Goal: Navigation & Orientation: Find specific page/section

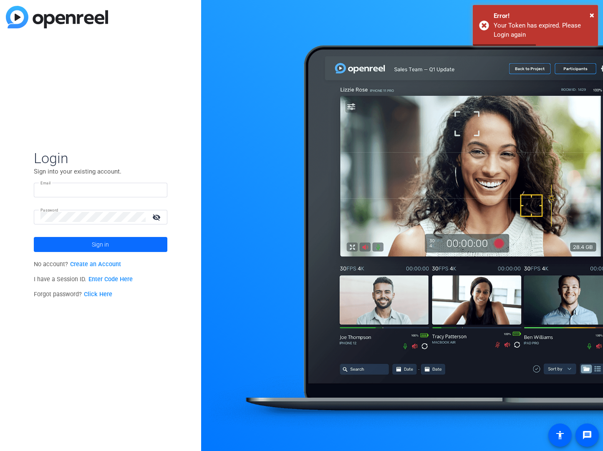
type input "insel.iskra.culla@ph.verizon.com"
click at [85, 250] on span at bounding box center [101, 245] width 134 height 20
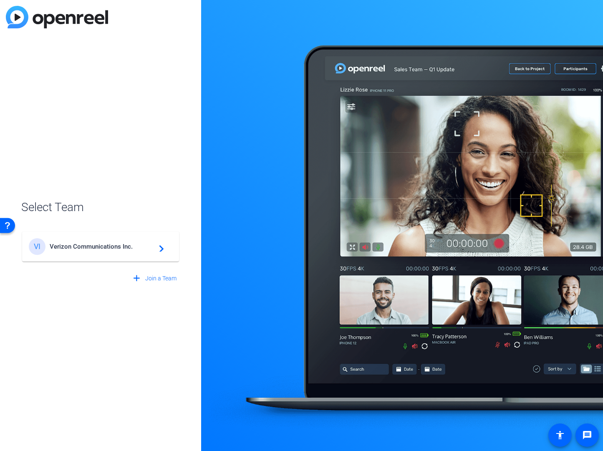
click at [98, 250] on span "Verizon Communications Inc." at bounding box center [102, 247] width 104 height 8
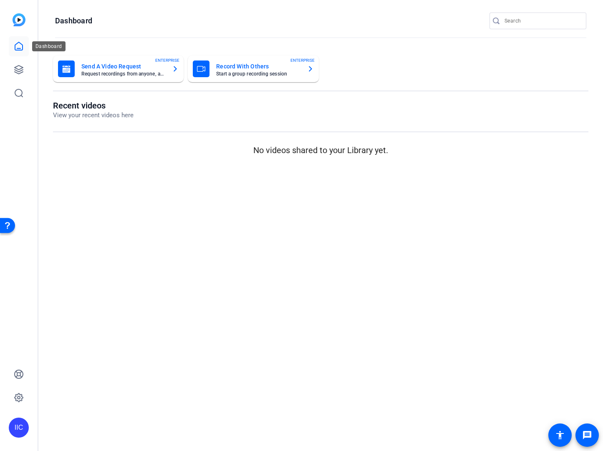
click at [18, 49] on icon at bounding box center [19, 46] width 10 height 10
click at [18, 66] on icon at bounding box center [19, 70] width 10 height 10
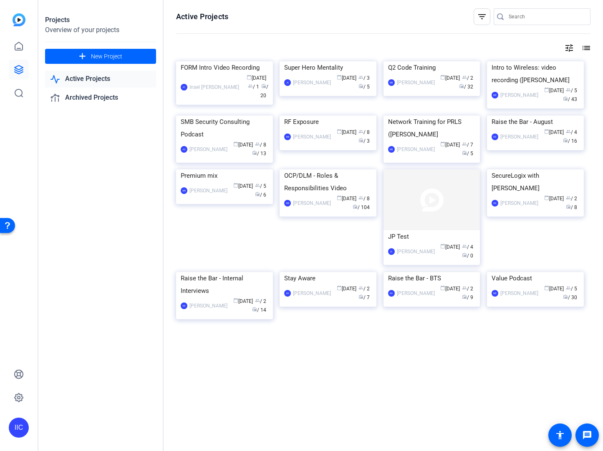
click at [115, 83] on link "Active Projects" at bounding box center [100, 79] width 111 height 17
click at [108, 92] on link "Archived Projects" at bounding box center [100, 97] width 111 height 17
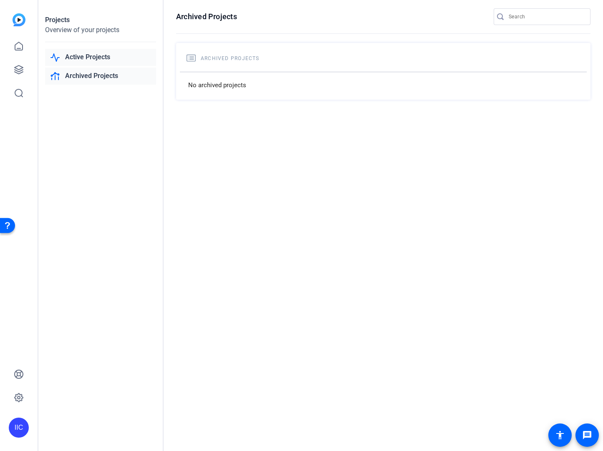
click at [118, 61] on link "Active Projects" at bounding box center [100, 57] width 111 height 17
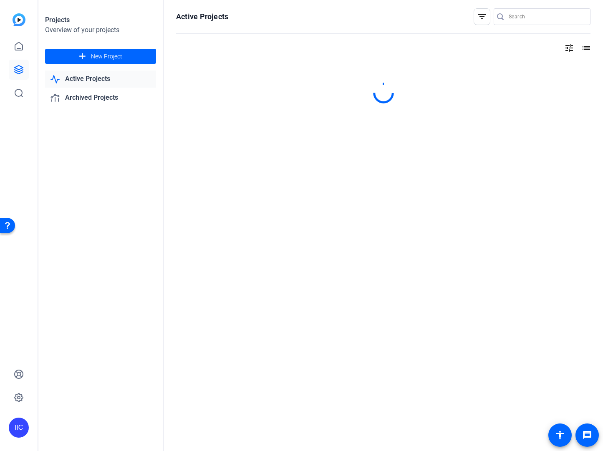
click at [102, 75] on link "Active Projects" at bounding box center [100, 79] width 111 height 17
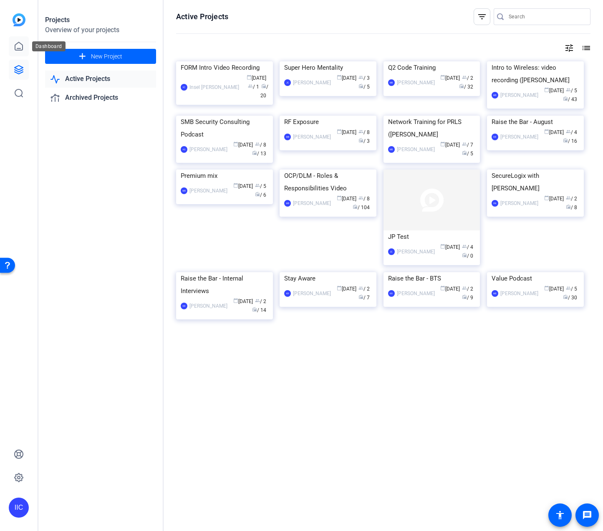
click at [25, 53] on link at bounding box center [19, 46] width 20 height 20
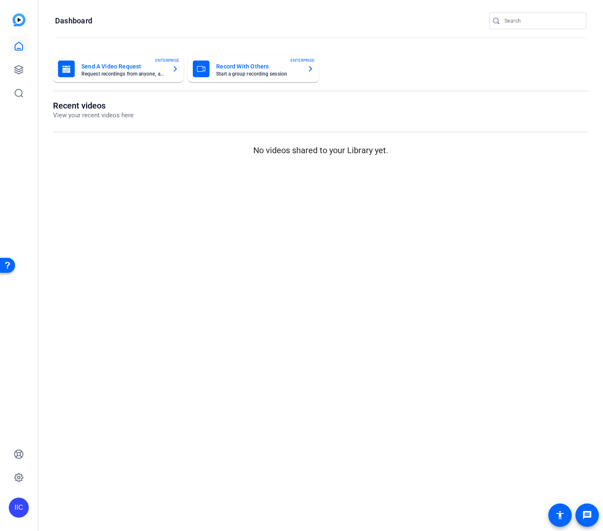
click at [22, 21] on img at bounding box center [19, 19] width 13 height 13
click at [151, 81] on mat-card "Send A Video Request Request recordings from anyone, anywhere ENTERPRISE" at bounding box center [118, 69] width 131 height 27
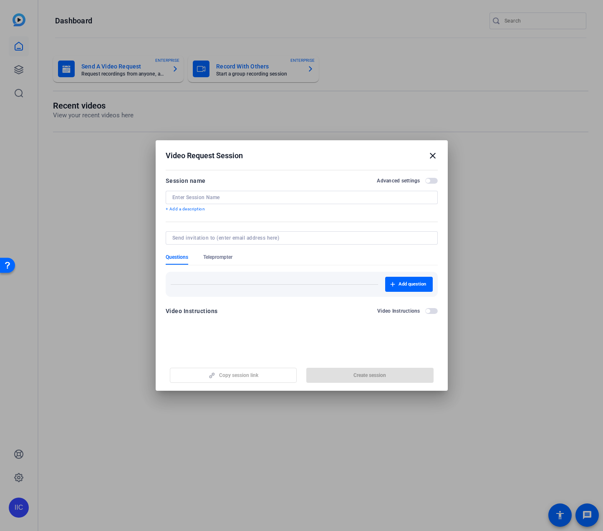
click at [434, 154] on mat-icon "close" at bounding box center [433, 156] width 10 height 10
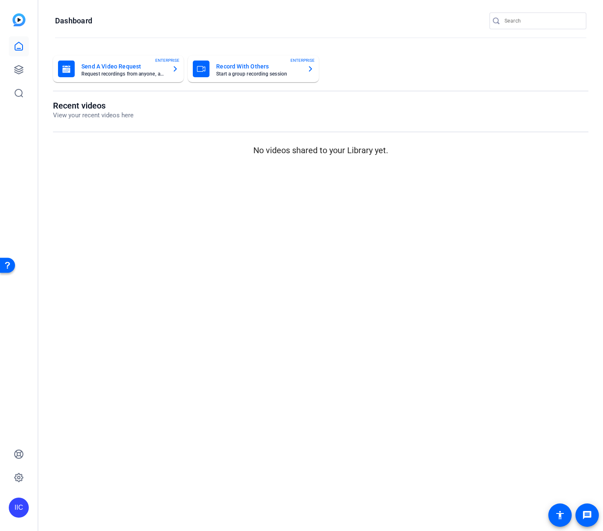
click at [287, 71] on mat-card-subtitle "Start a group recording session" at bounding box center [258, 73] width 84 height 5
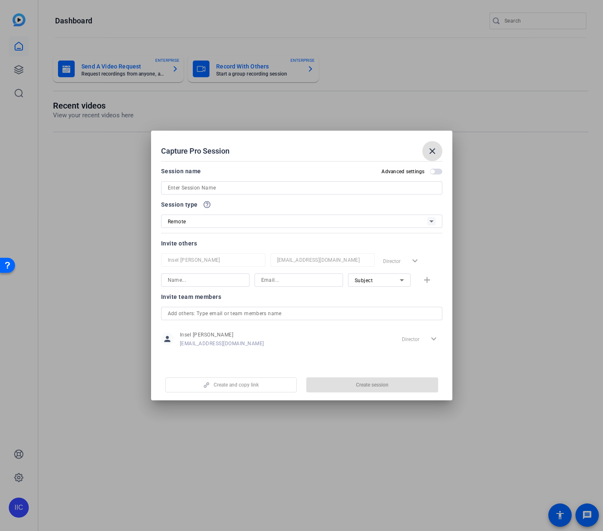
click at [440, 150] on span at bounding box center [432, 151] width 20 height 20
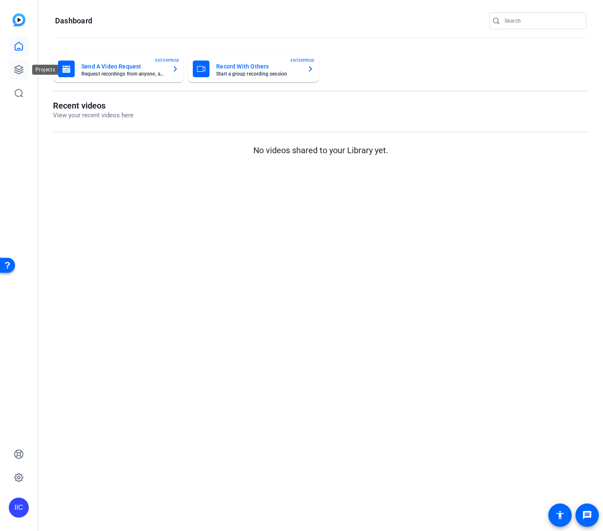
click at [22, 66] on icon at bounding box center [19, 70] width 10 height 10
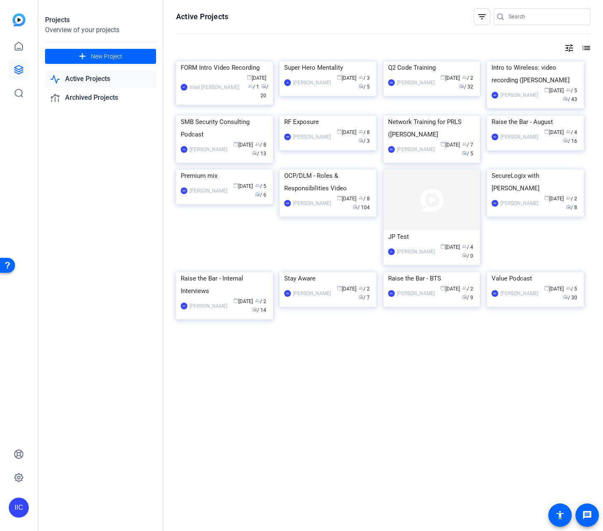
click at [581, 51] on mat-icon "list" at bounding box center [586, 48] width 10 height 10
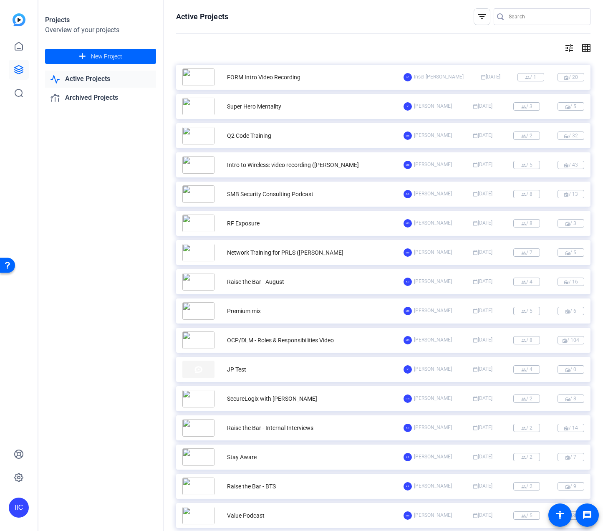
click at [564, 50] on mat-icon "tune" at bounding box center [569, 48] width 10 height 10
click at [506, 47] on div at bounding box center [301, 265] width 603 height 531
click at [564, 47] on mat-icon "tune" at bounding box center [569, 48] width 10 height 10
click at [561, 47] on div at bounding box center [301, 265] width 603 height 531
click at [93, 76] on link "Active Projects" at bounding box center [100, 79] width 111 height 17
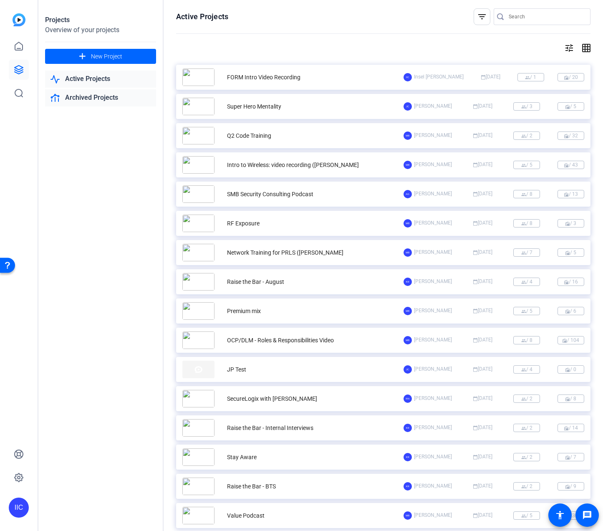
click at [89, 98] on link "Archived Projects" at bounding box center [100, 97] width 111 height 17
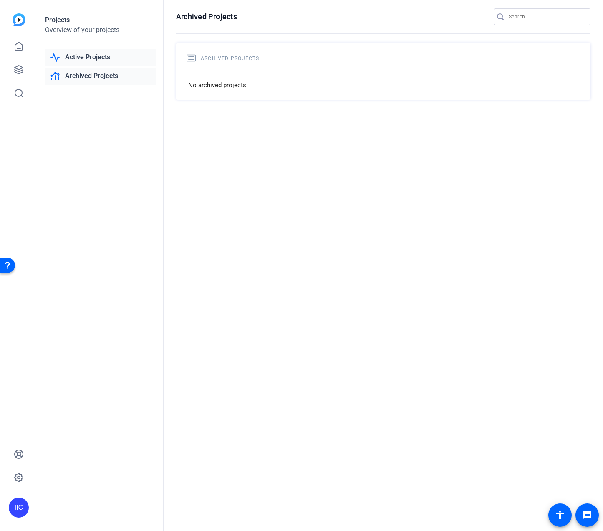
click at [88, 59] on link "Active Projects" at bounding box center [100, 57] width 111 height 17
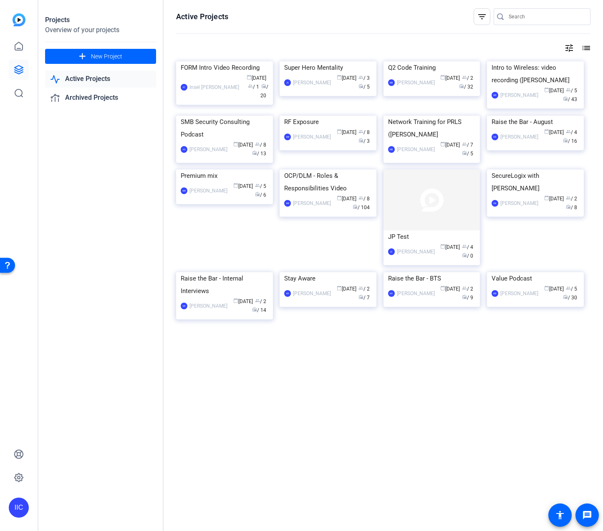
click at [78, 80] on link "Active Projects" at bounding box center [100, 79] width 111 height 17
click at [20, 52] on link at bounding box center [19, 46] width 20 height 20
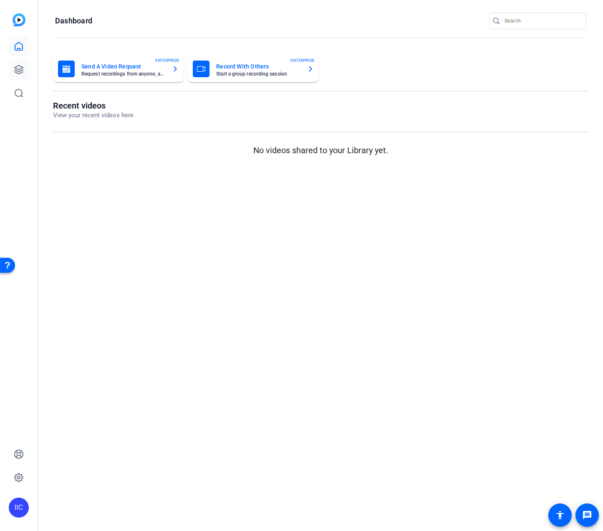
click at [21, 73] on icon at bounding box center [19, 70] width 10 height 10
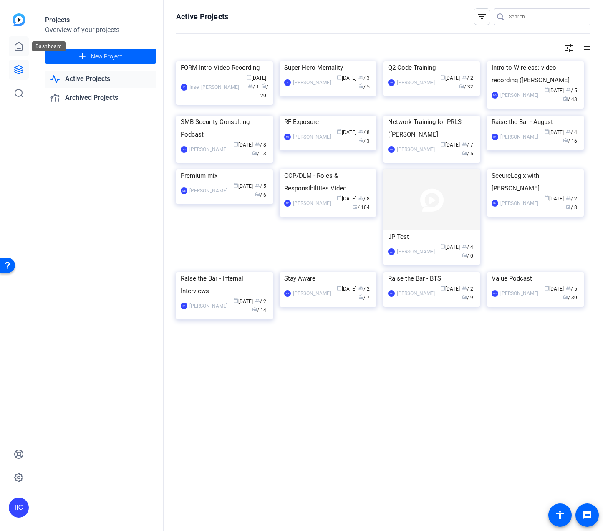
click at [19, 45] on icon at bounding box center [19, 46] width 10 height 10
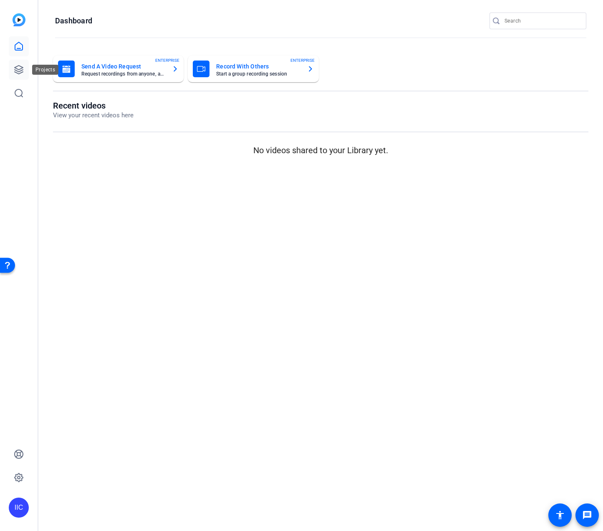
click at [14, 65] on icon at bounding box center [19, 70] width 10 height 10
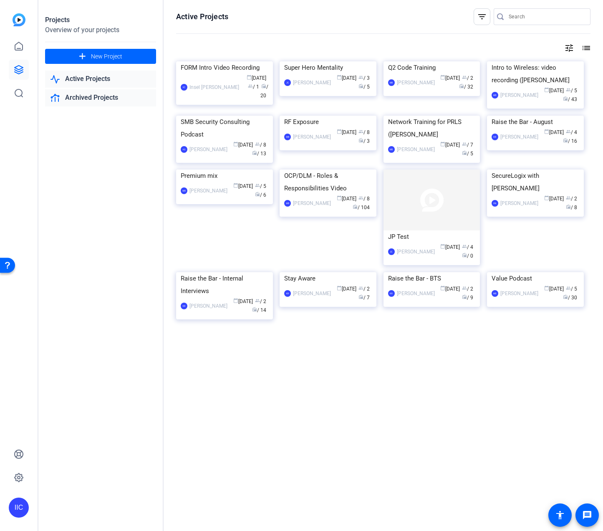
click at [111, 97] on link "Archived Projects" at bounding box center [100, 97] width 111 height 17
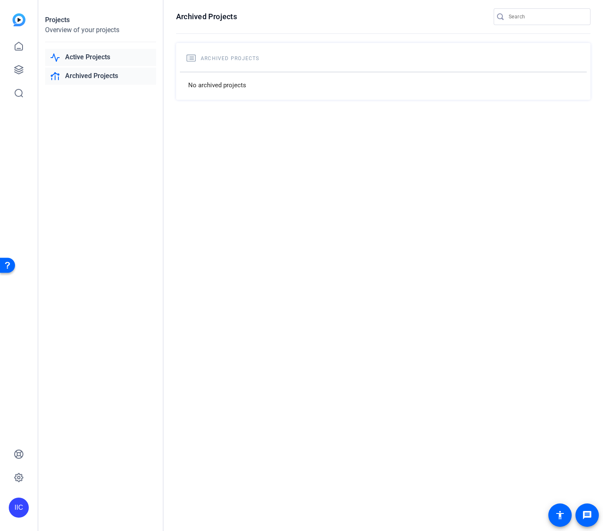
click at [117, 61] on link "Active Projects" at bounding box center [100, 57] width 111 height 17
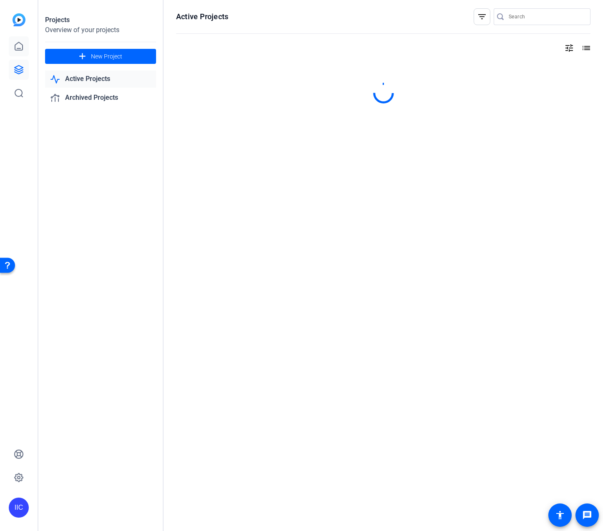
click at [23, 51] on icon at bounding box center [19, 46] width 10 height 10
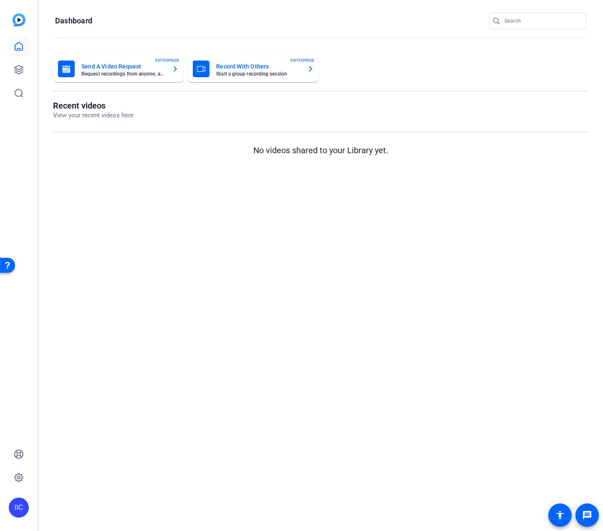
click at [21, 25] on img at bounding box center [19, 19] width 13 height 13
click at [24, 96] on link at bounding box center [19, 93] width 20 height 20
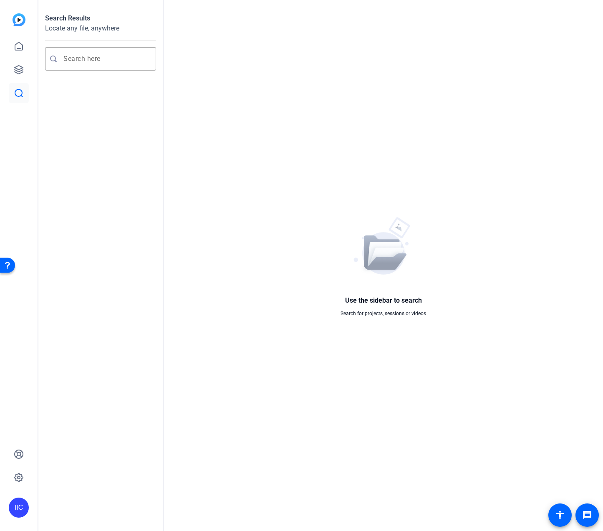
click at [24, 20] on img at bounding box center [19, 19] width 13 height 13
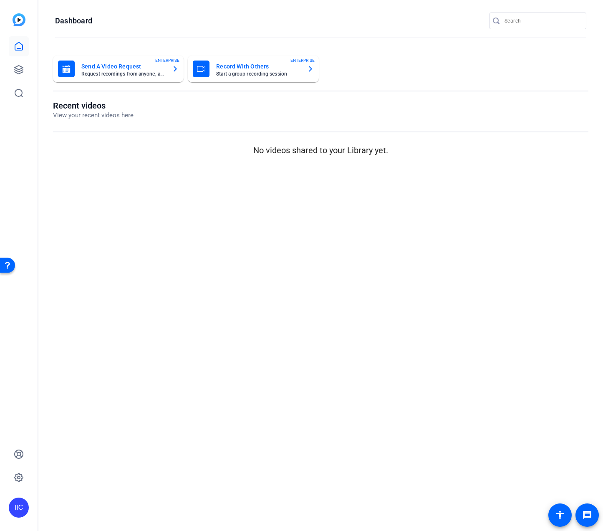
click at [142, 63] on mat-card-title "Send A Video Request" at bounding box center [123, 66] width 84 height 10
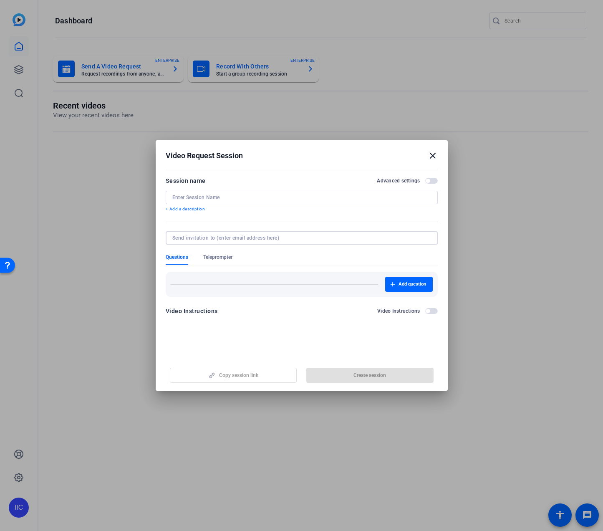
click at [275, 235] on input at bounding box center [299, 238] width 255 height 7
click at [432, 155] on mat-icon "close" at bounding box center [433, 156] width 10 height 10
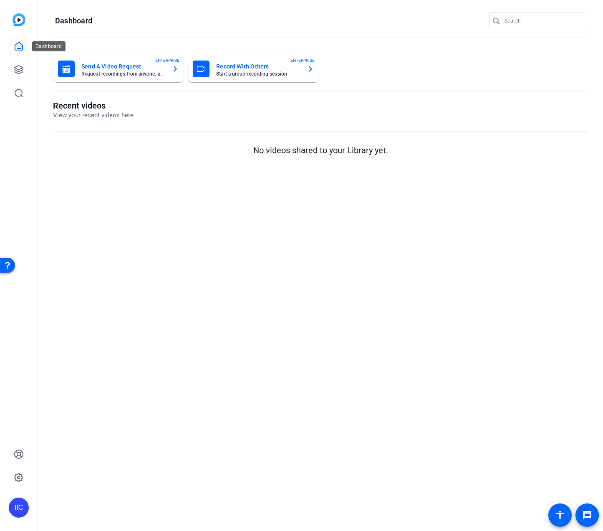
click at [21, 50] on icon at bounding box center [19, 46] width 8 height 8
click at [17, 81] on div at bounding box center [19, 69] width 20 height 67
click at [20, 73] on icon at bounding box center [19, 70] width 8 height 8
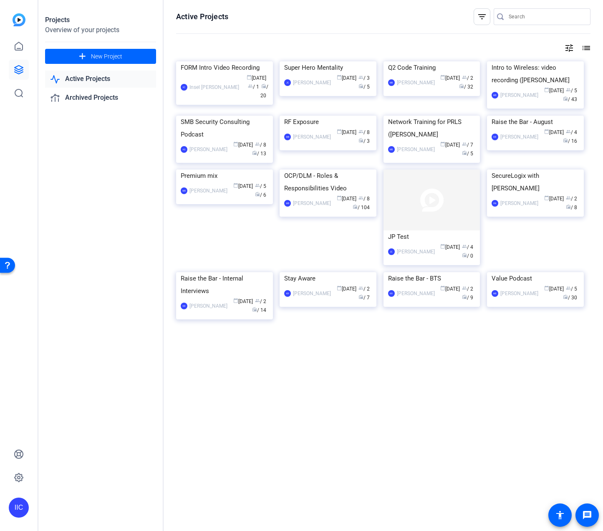
click at [89, 79] on link "Active Projects" at bounding box center [100, 79] width 111 height 17
click at [579, 53] on div "Active Projects filter_list tune list FORM Intro Video Recording IIC Insel Iskr…" at bounding box center [383, 265] width 439 height 531
click at [61, 107] on div "Projects Overview of your projects add New Project Active Projects Archived Pro…" at bounding box center [100, 265] width 125 height 531
click at [90, 97] on link "Archived Projects" at bounding box center [100, 97] width 111 height 17
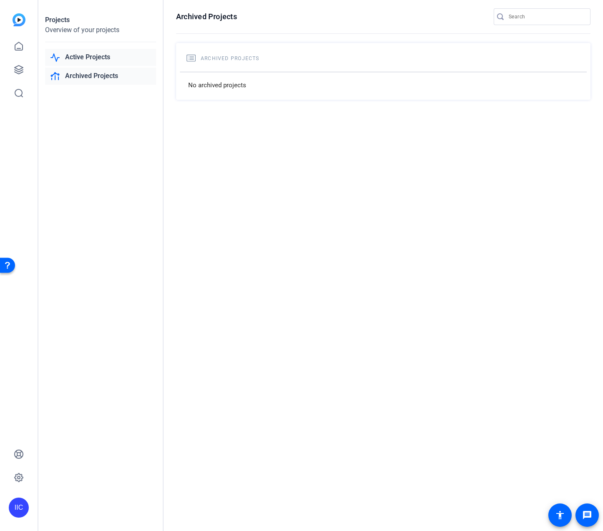
click at [112, 60] on link "Active Projects" at bounding box center [100, 57] width 111 height 17
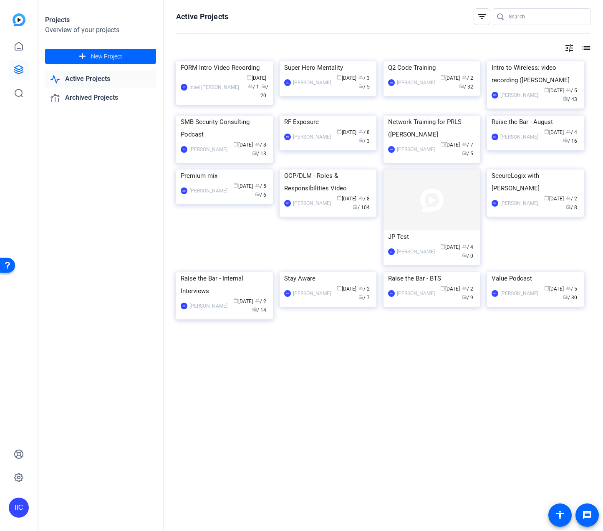
click at [19, 451] on div "IIC" at bounding box center [19, 508] width 20 height 20
click at [584, 48] on div at bounding box center [301, 265] width 603 height 531
click at [581, 49] on mat-icon "list" at bounding box center [586, 48] width 10 height 10
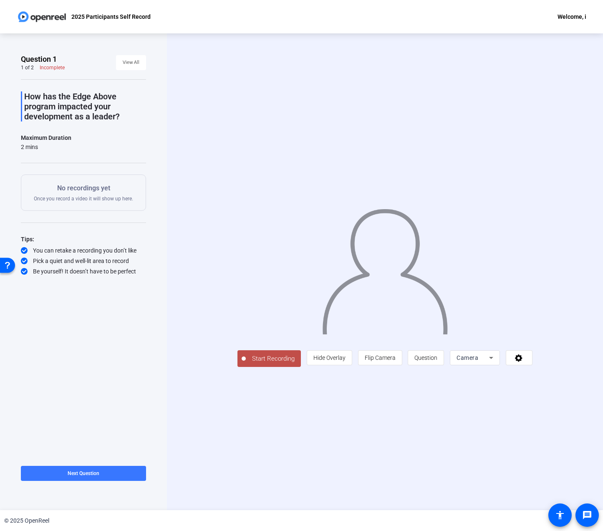
click at [56, 20] on img at bounding box center [42, 16] width 51 height 17
